Goal: Find specific page/section: Find specific page/section

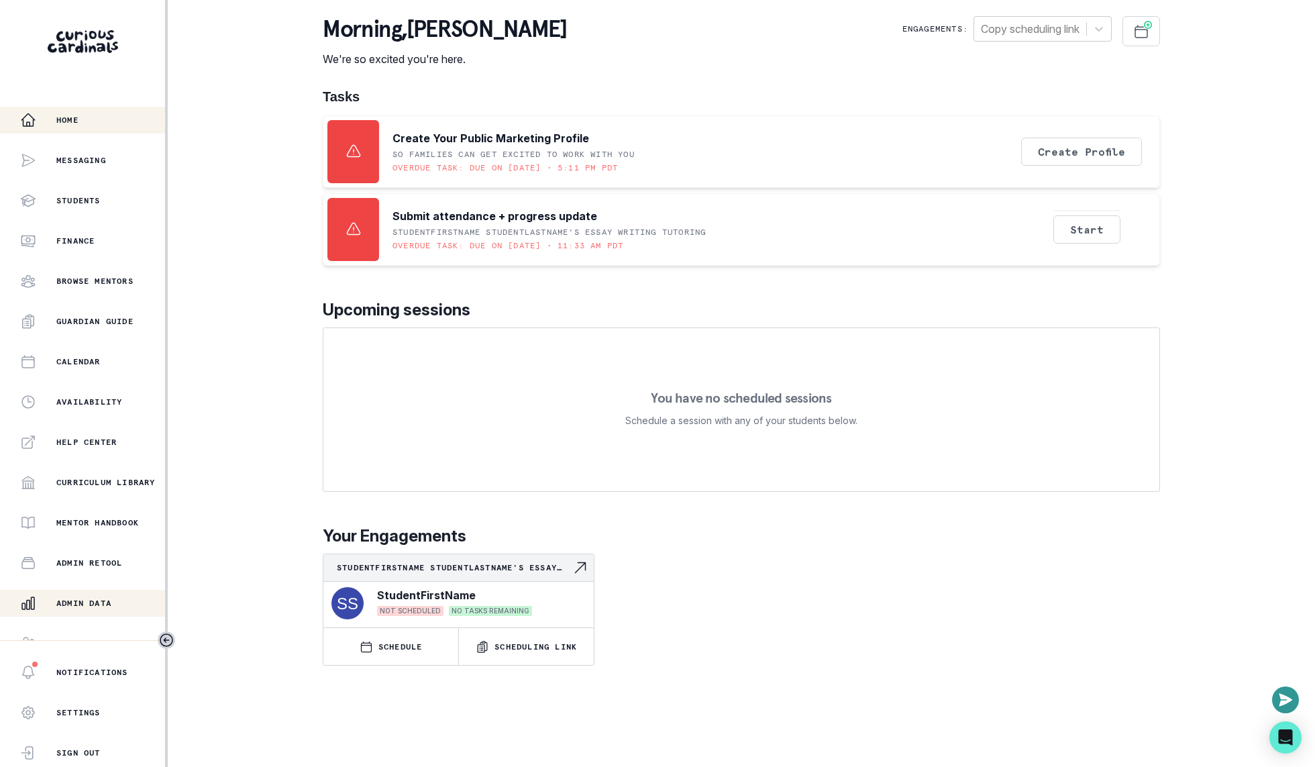
click at [59, 595] on div "Admin Data" at bounding box center [92, 603] width 145 height 16
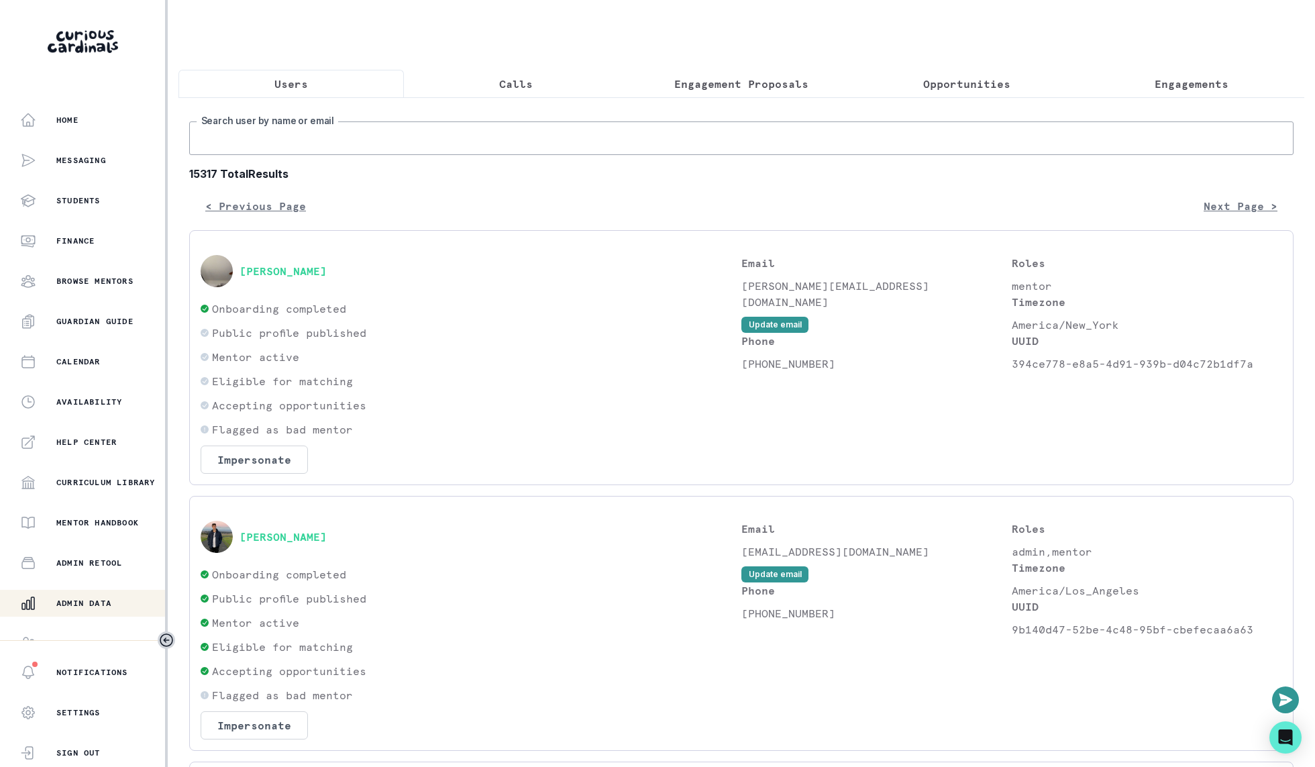
click at [487, 142] on input "Search user by name or email" at bounding box center [741, 138] width 1104 height 34
type input "lexie"
click at [291, 536] on button "[PERSON_NAME]" at bounding box center [283, 536] width 87 height 13
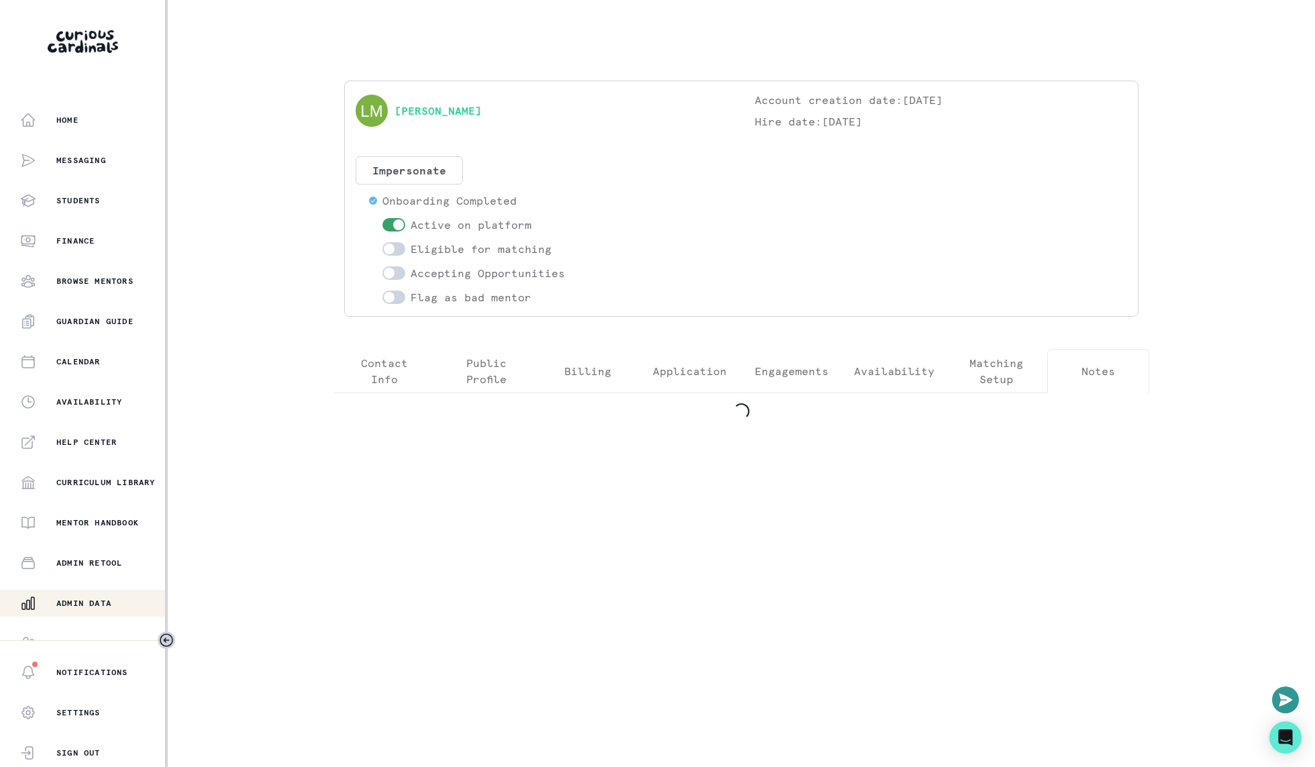
click at [1105, 387] on button "Notes" at bounding box center [1098, 371] width 102 height 44
click at [1020, 386] on button "Matching Setup" at bounding box center [997, 371] width 102 height 44
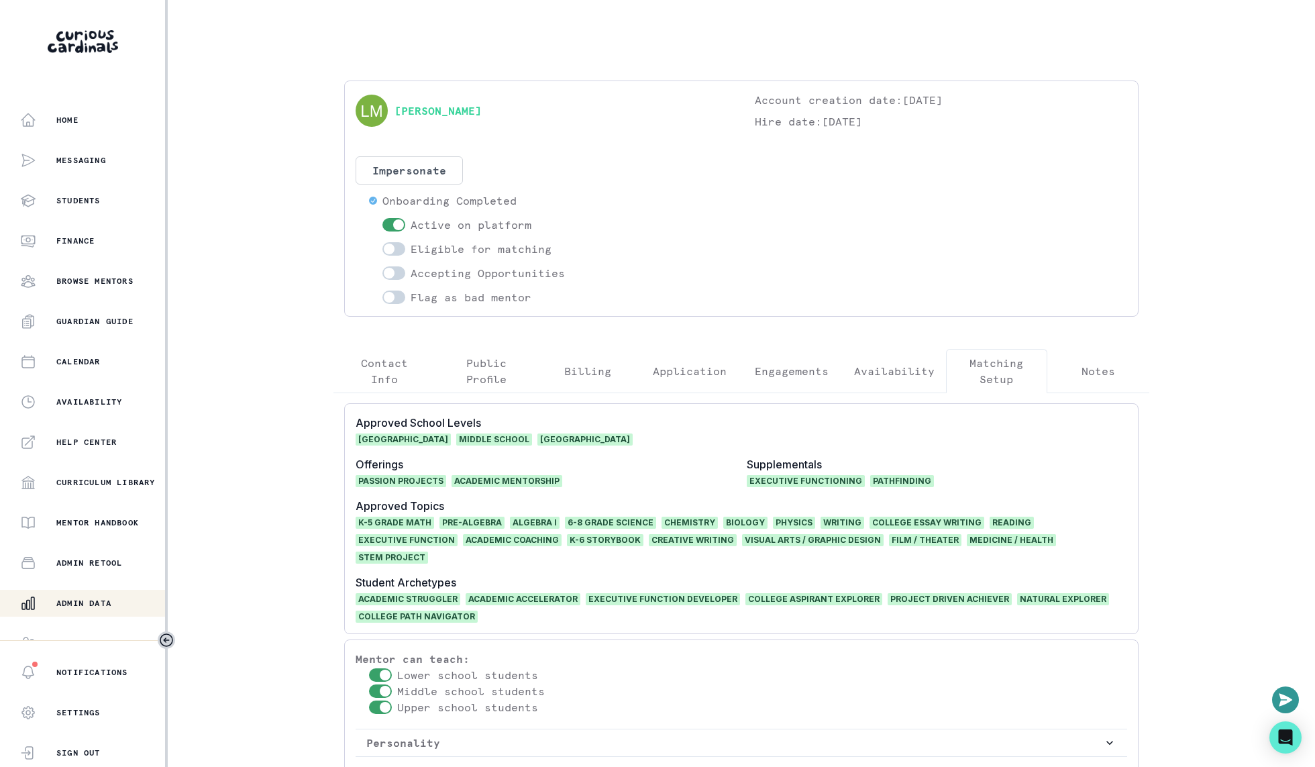
click at [914, 363] on p "Availability" at bounding box center [894, 371] width 81 height 16
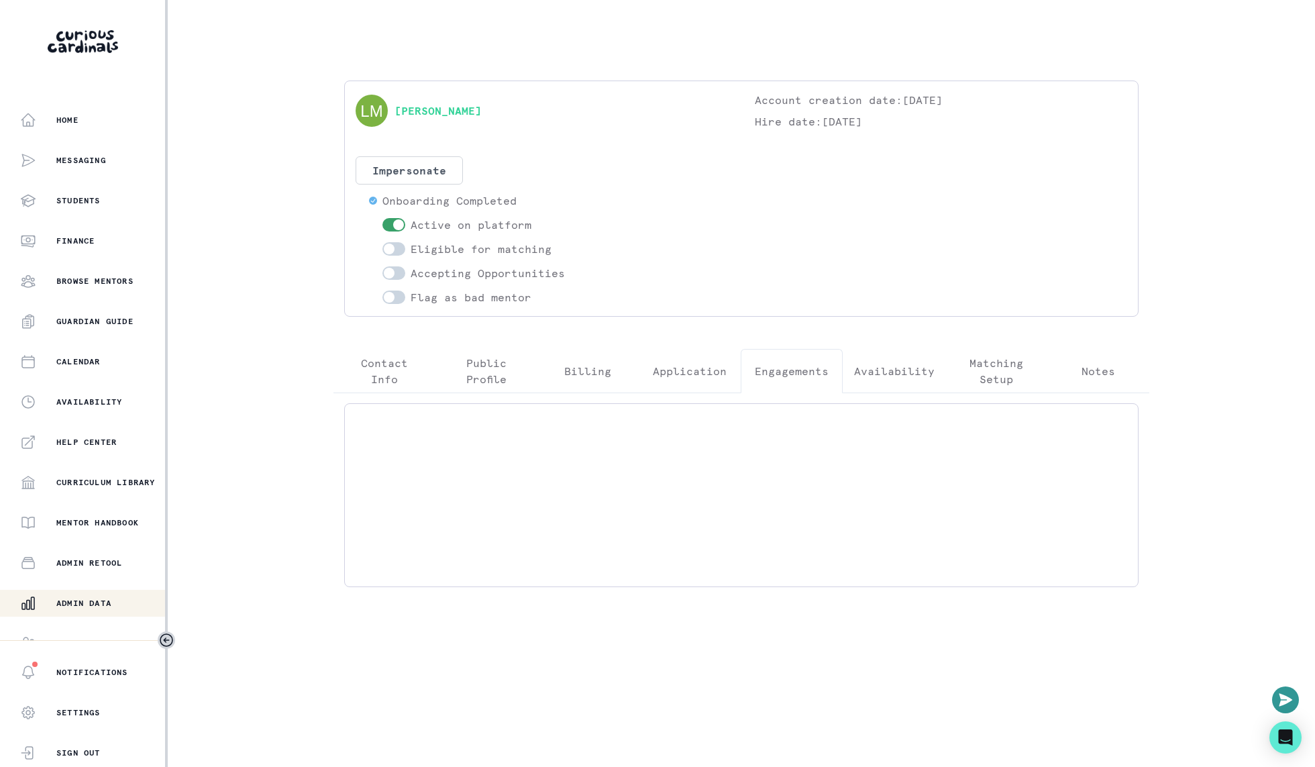
click at [756, 357] on button "Engagements" at bounding box center [792, 371] width 102 height 44
click at [878, 366] on p "Availability" at bounding box center [894, 371] width 81 height 16
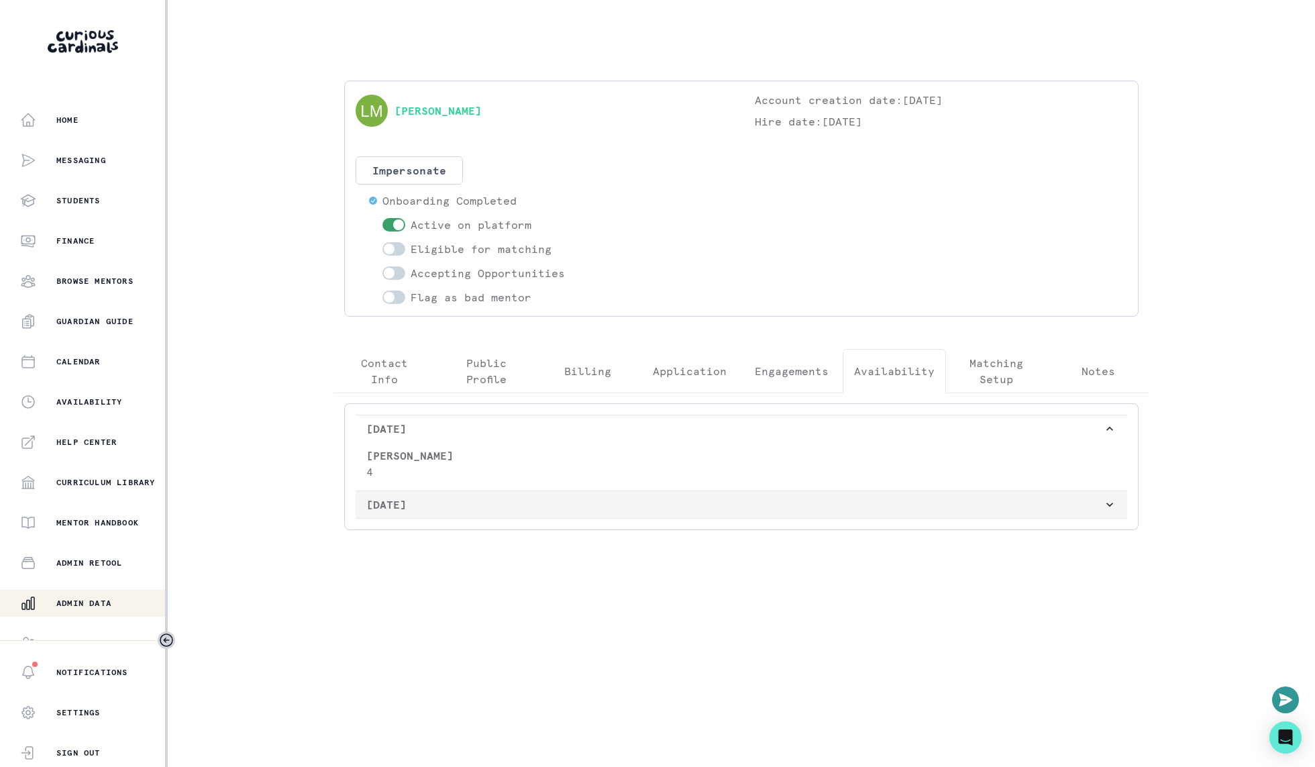
click at [607, 509] on p "[DATE]" at bounding box center [734, 505] width 737 height 16
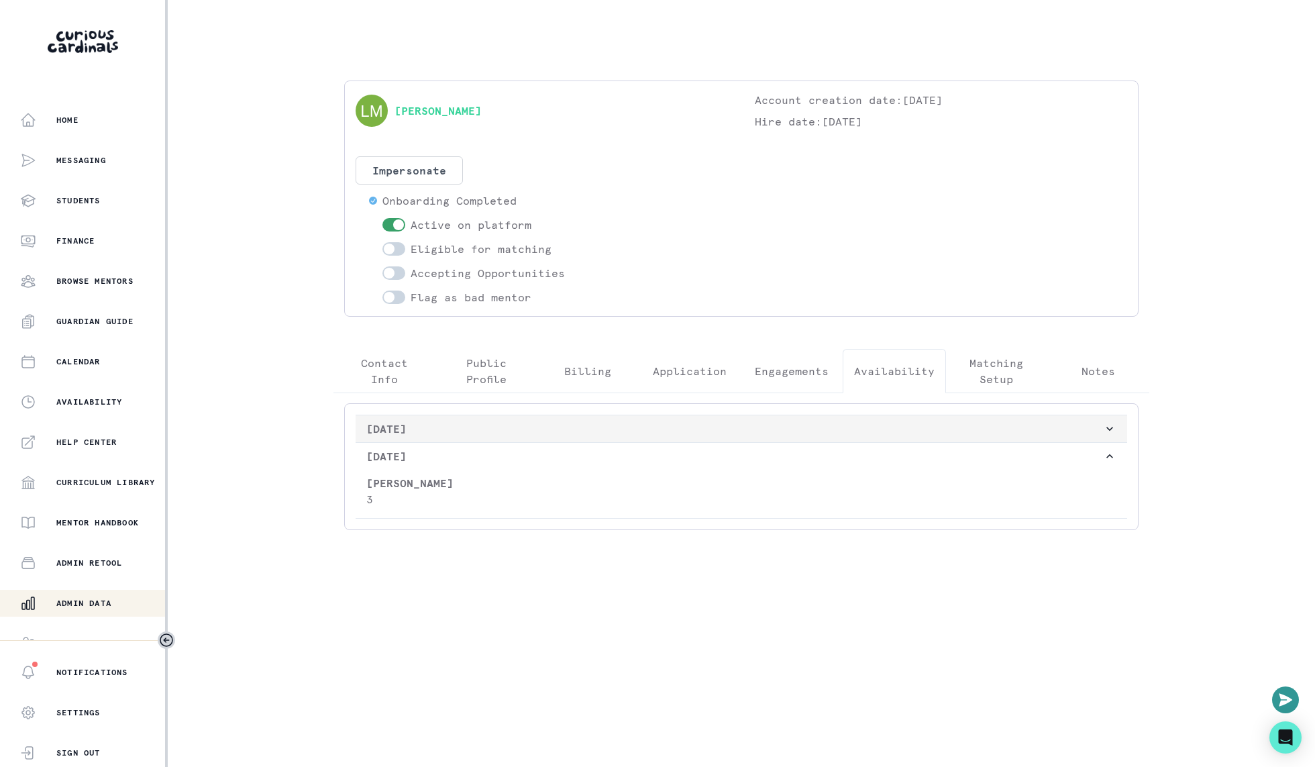
click at [601, 433] on p "[DATE]" at bounding box center [734, 429] width 737 height 16
click at [782, 363] on p "Engagements" at bounding box center [792, 371] width 74 height 16
click at [690, 363] on p "Application" at bounding box center [690, 371] width 74 height 16
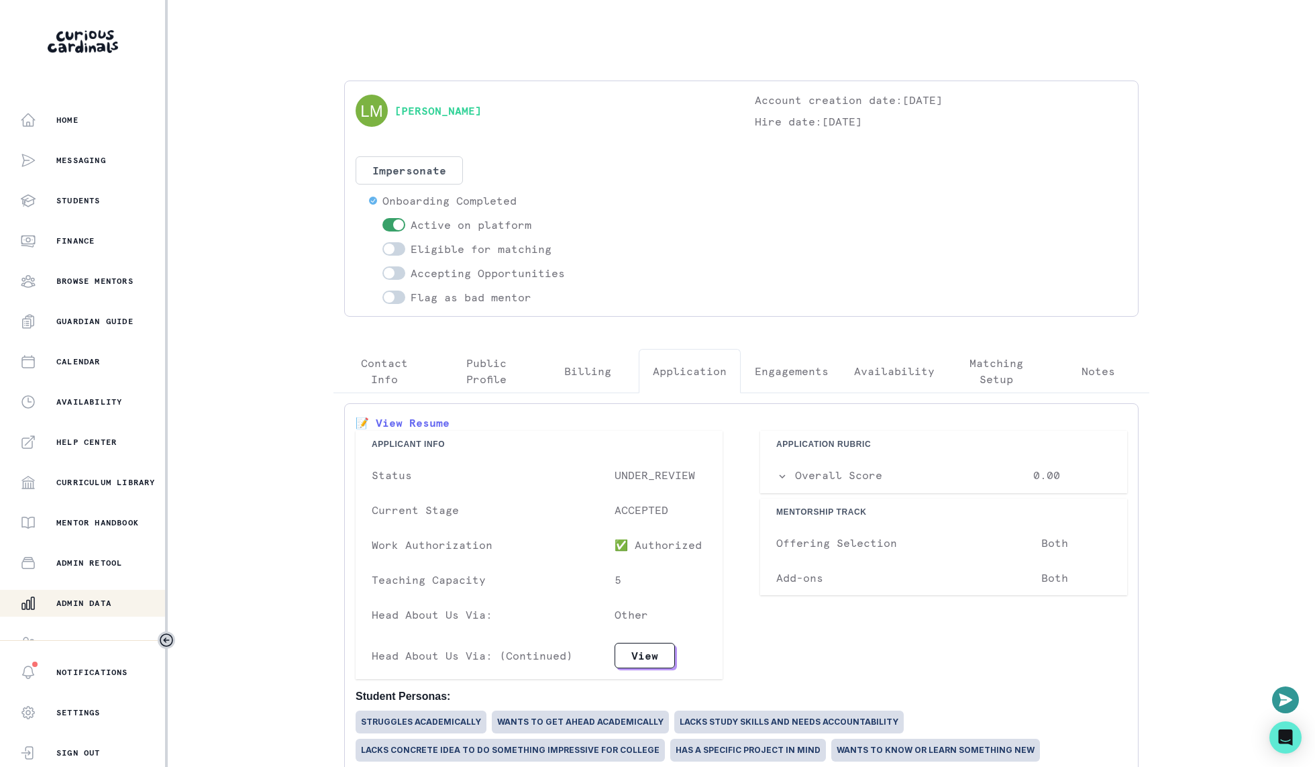
click at [601, 358] on button "Billing" at bounding box center [588, 371] width 102 height 44
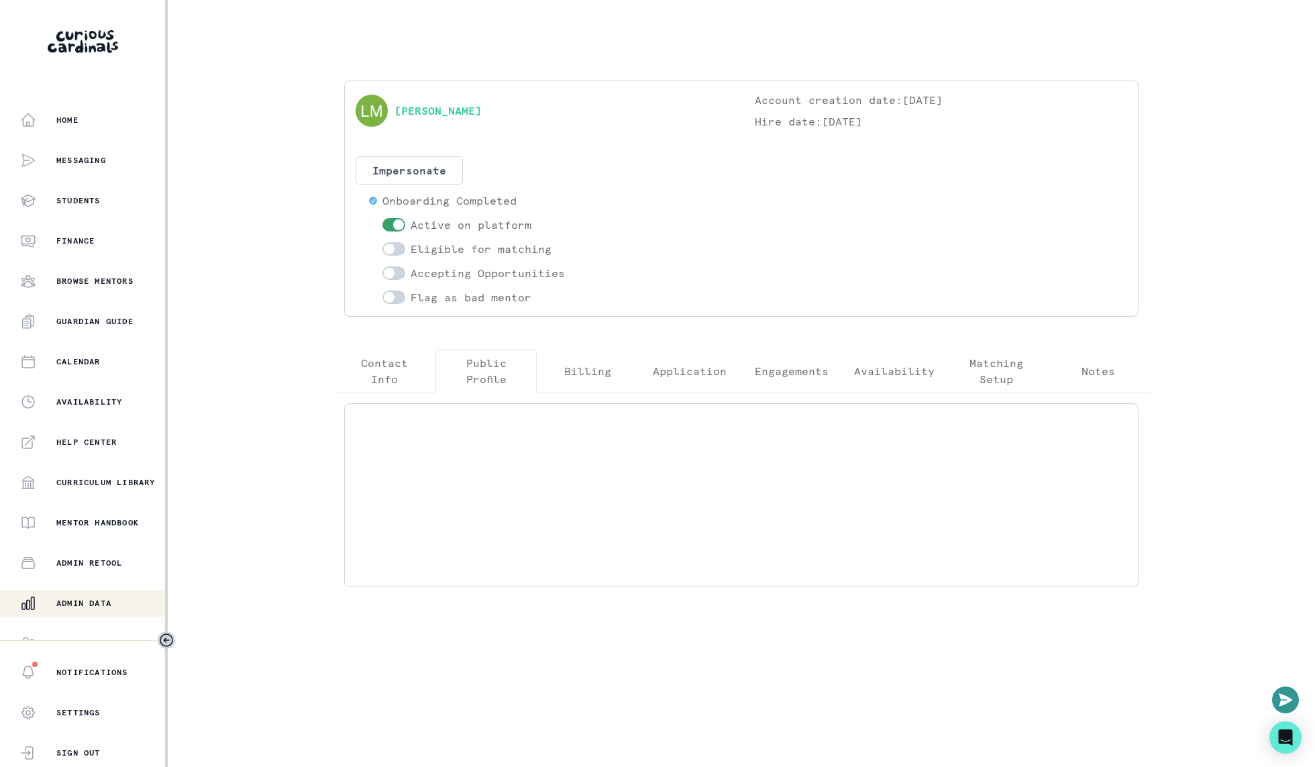
click at [471, 368] on p "Public Profile" at bounding box center [486, 371] width 79 height 32
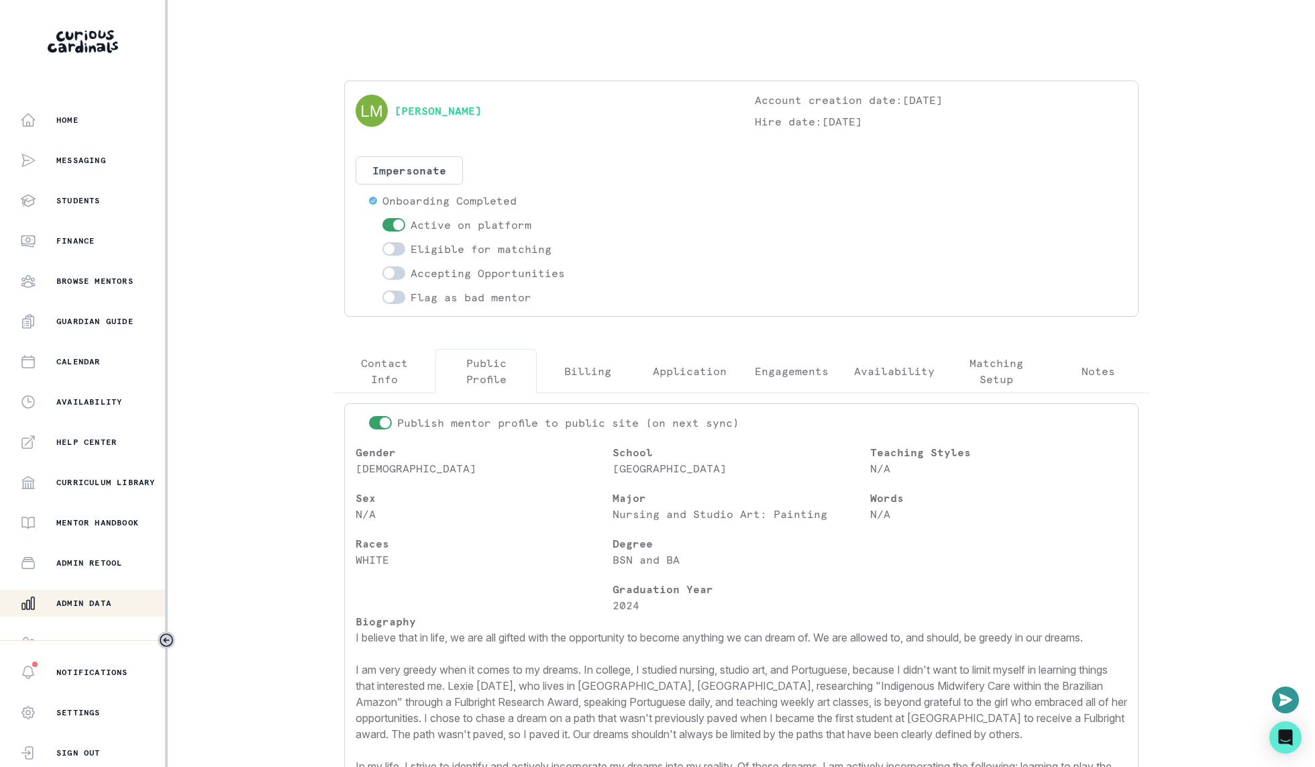
click at [86, 599] on p "Admin Data" at bounding box center [83, 603] width 55 height 11
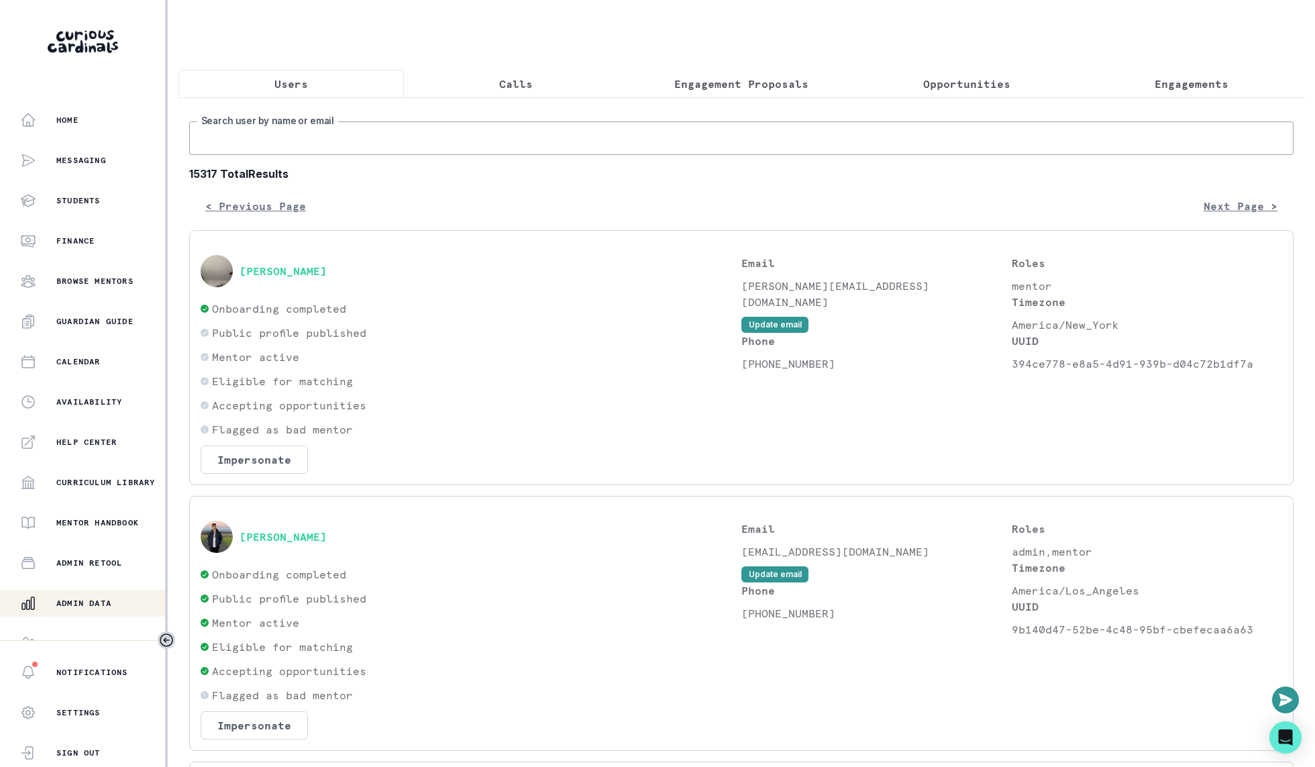
click at [350, 139] on input "Search user by name or email" at bounding box center [741, 138] width 1104 height 34
